Goal: Go to known website: Access a specific website the user already knows

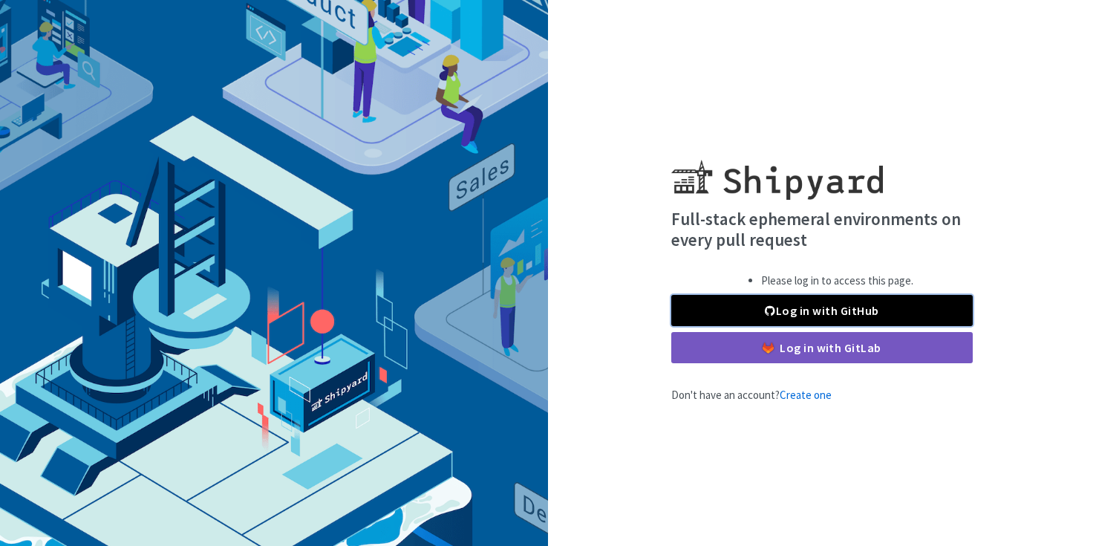
click at [833, 313] on link "Log in with GitHub" at bounding box center [821, 310] width 301 height 31
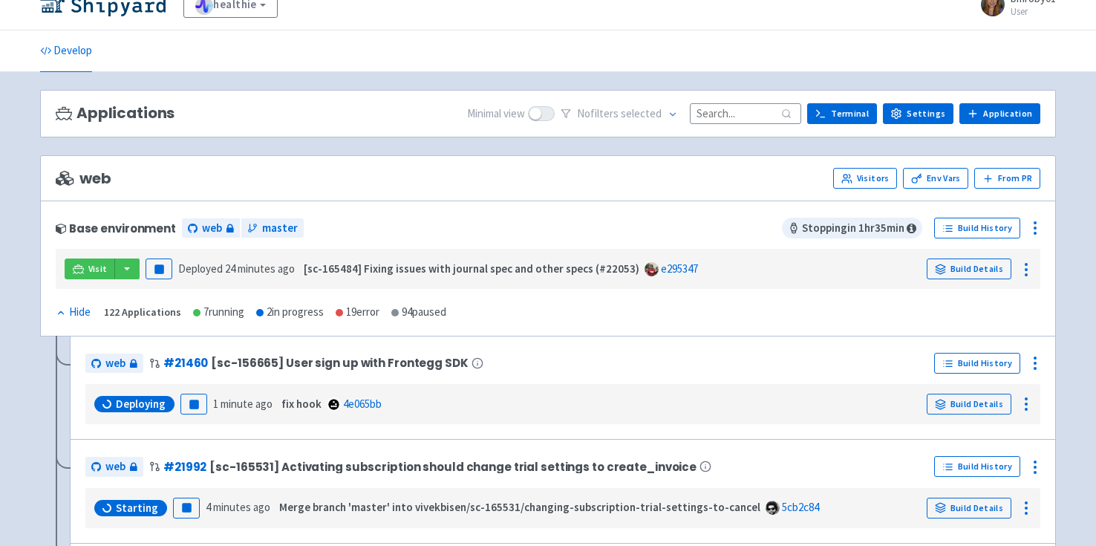
scroll to position [16, 0]
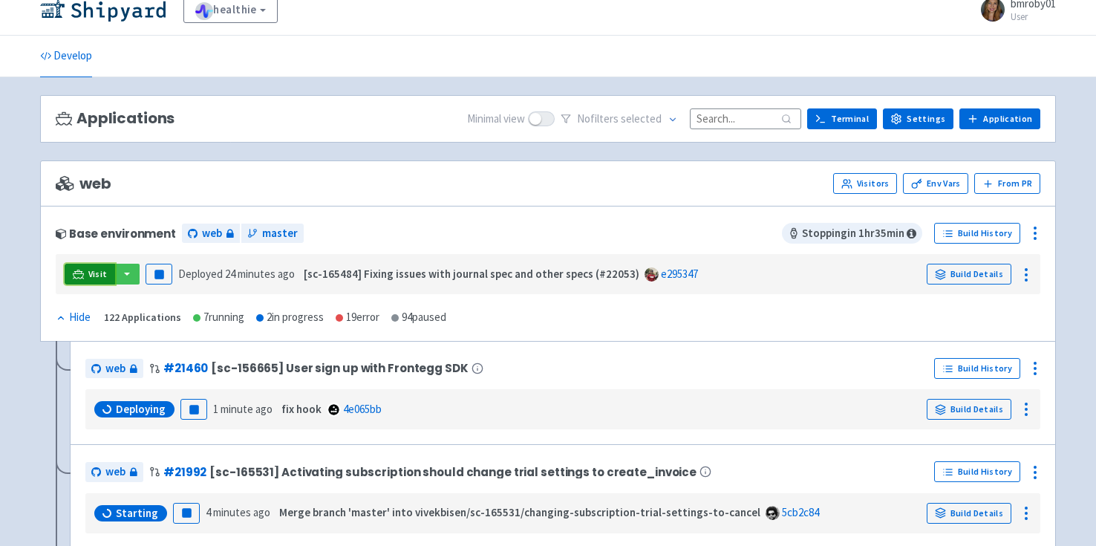
click at [89, 273] on span "Visit" at bounding box center [97, 274] width 19 height 12
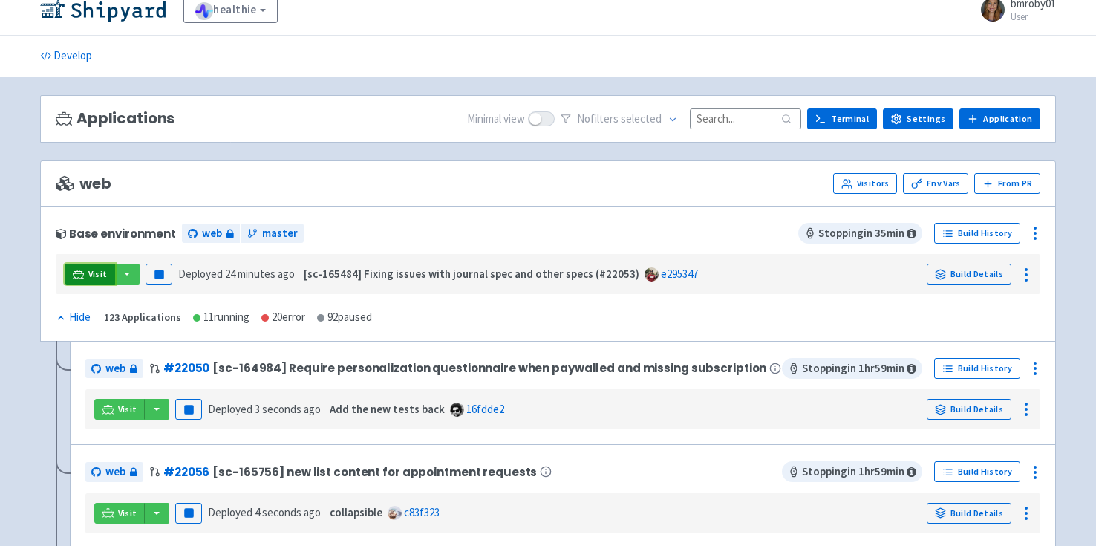
click at [86, 274] on link "Visit" at bounding box center [90, 274] width 50 height 21
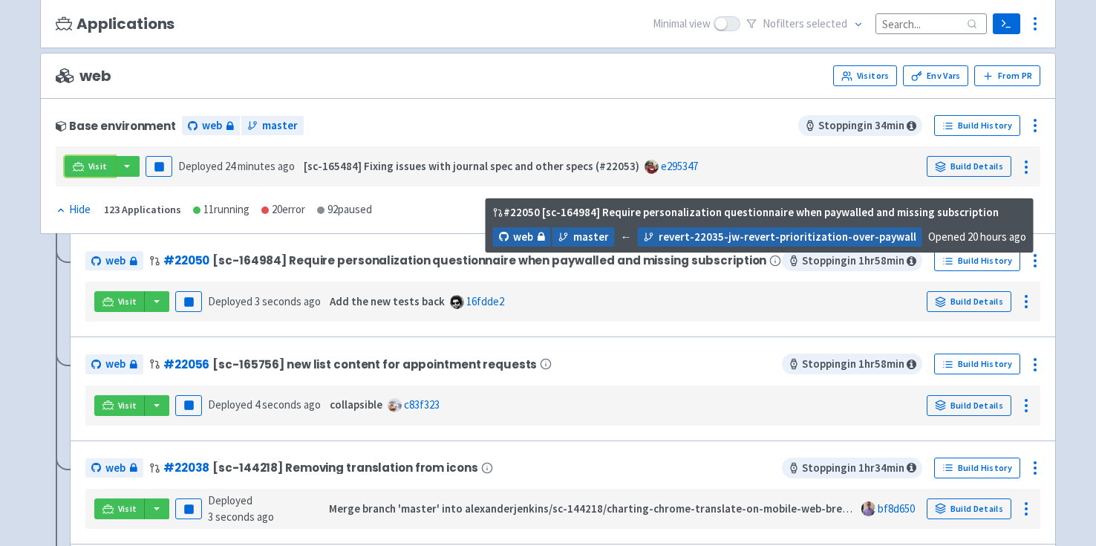
scroll to position [129, 0]
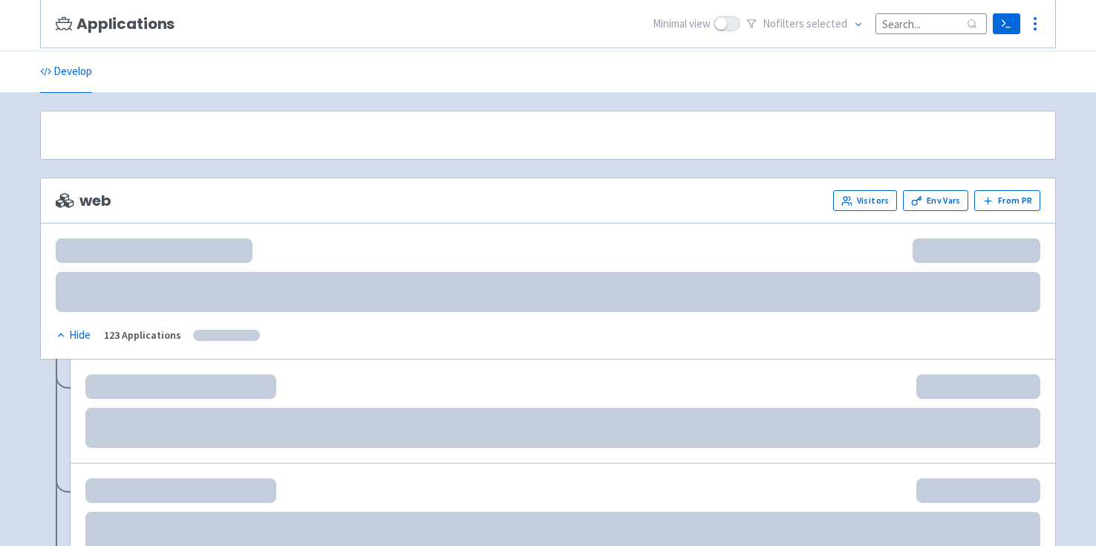
scroll to position [129, 0]
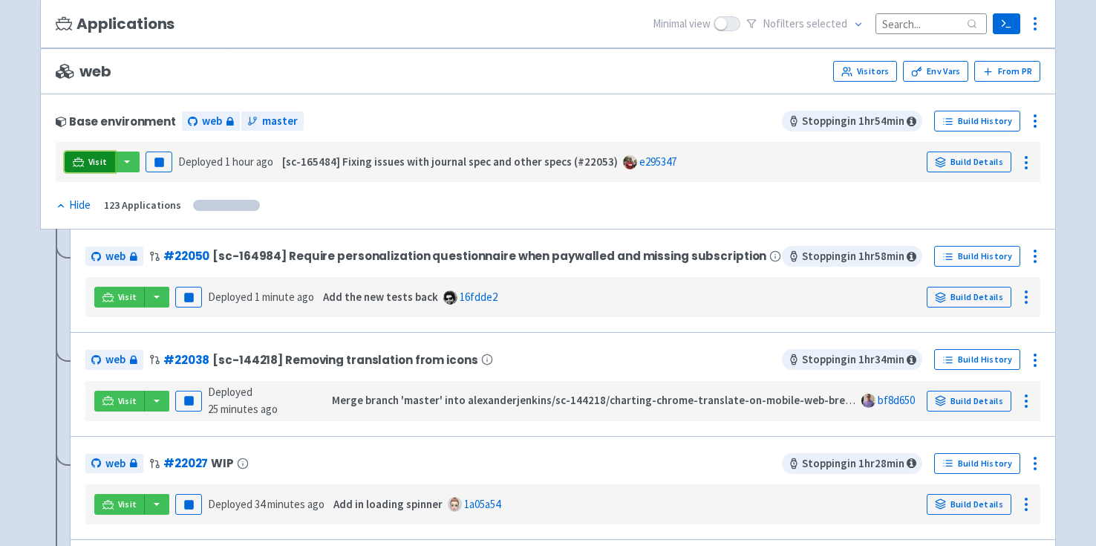
click at [96, 160] on span "Visit" at bounding box center [97, 162] width 19 height 12
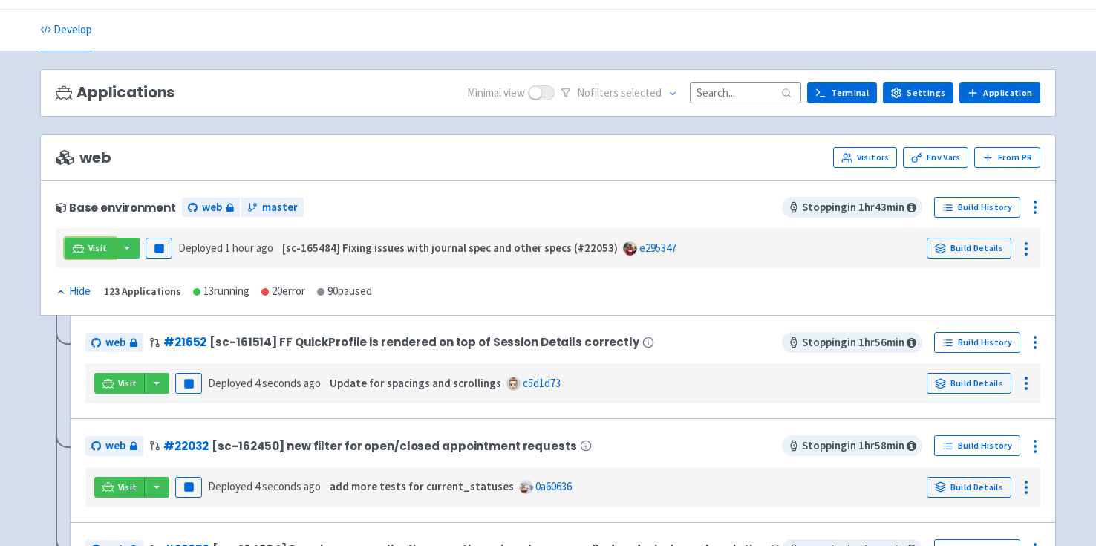
scroll to position [45, 0]
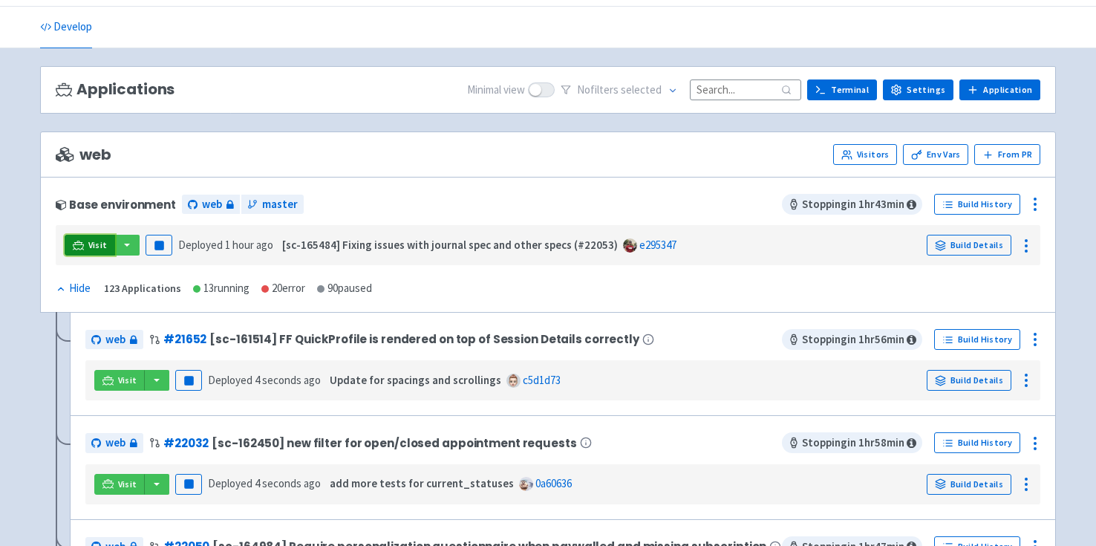
click at [88, 246] on span "Visit" at bounding box center [97, 245] width 19 height 12
